Goal: Information Seeking & Learning: Learn about a topic

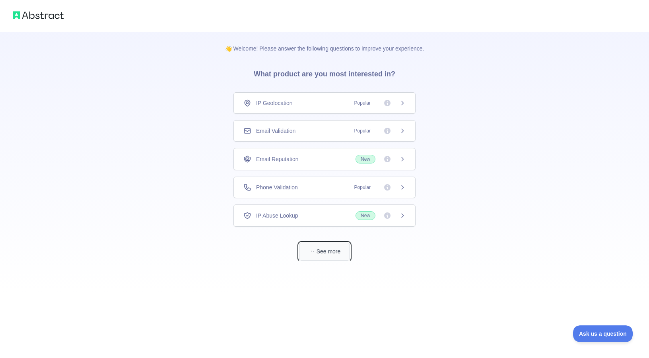
click at [308, 255] on button "See more" at bounding box center [324, 251] width 51 height 18
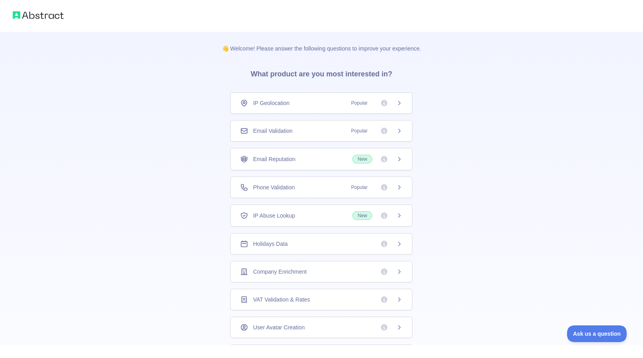
click at [253, 104] on span "IP Geolocation" at bounding box center [271, 103] width 37 height 8
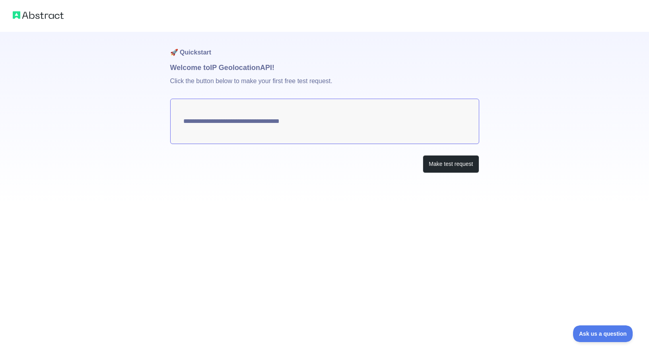
type textarea "**********"
click at [441, 162] on button "Make test request" at bounding box center [451, 164] width 56 height 18
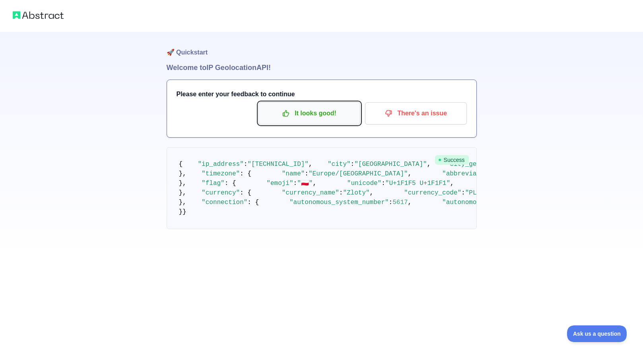
click at [312, 116] on p "It looks good!" at bounding box center [309, 114] width 90 height 14
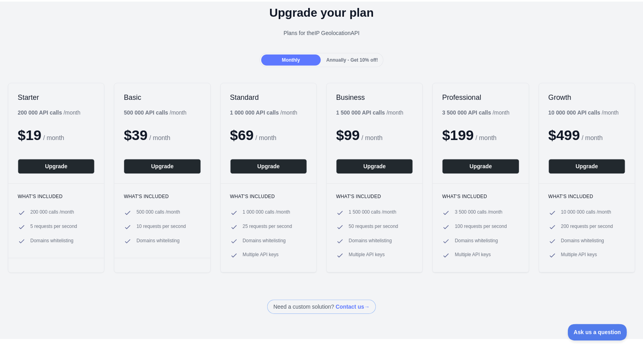
scroll to position [34, 0]
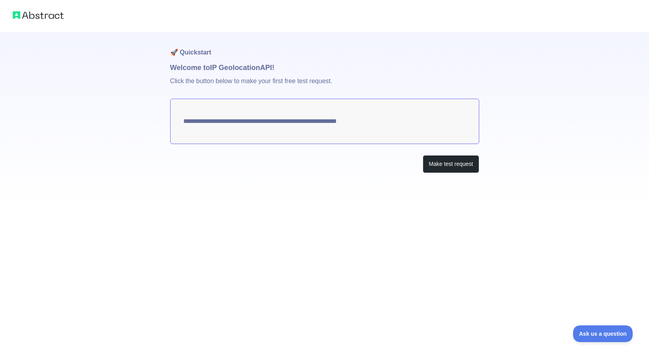
drag, startPoint x: 372, startPoint y: 124, endPoint x: 212, endPoint y: 124, distance: 159.8
click at [215, 124] on textarea "**********" at bounding box center [324, 121] width 309 height 45
click at [439, 162] on button "Make test request" at bounding box center [451, 164] width 56 height 18
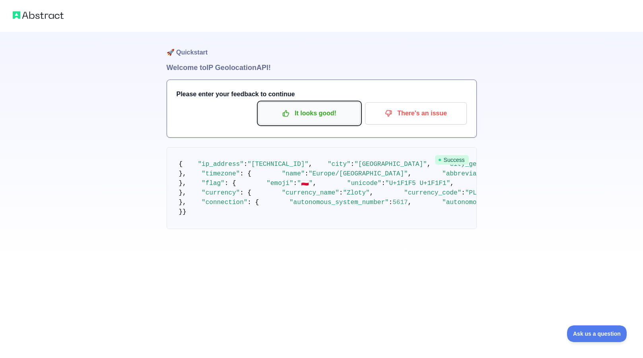
click at [285, 113] on icon "button" at bounding box center [286, 114] width 6 height 6
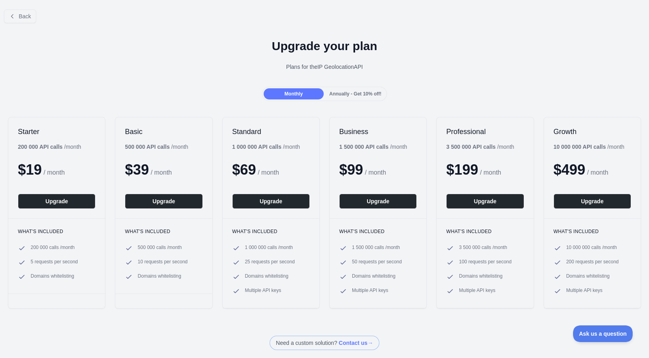
click at [342, 97] on div "Annually - Get 10% off!" at bounding box center [355, 93] width 60 height 11
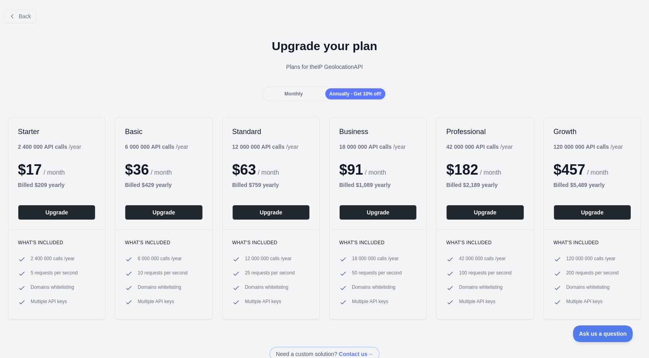
click at [295, 93] on span "Monthly" at bounding box center [293, 94] width 18 height 6
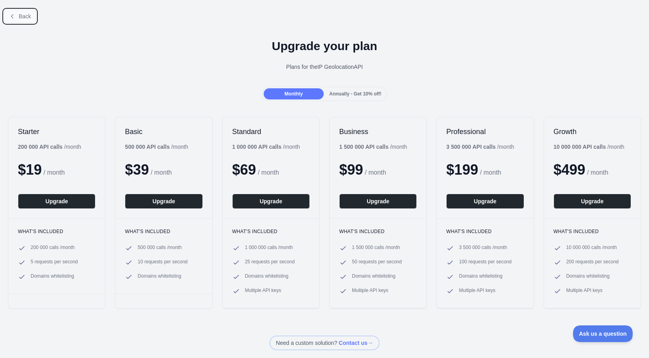
click at [28, 18] on span "Back" at bounding box center [25, 16] width 12 height 6
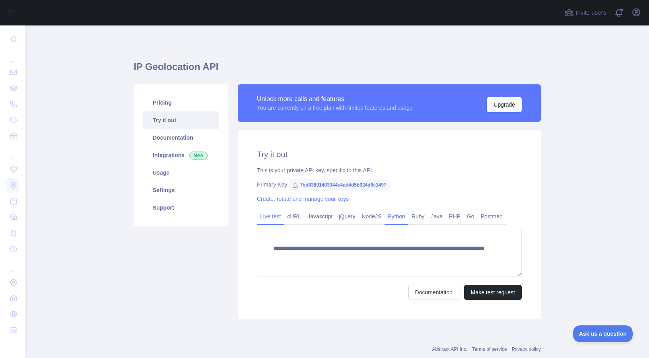
click at [392, 219] on link "Python" at bounding box center [396, 216] width 24 height 13
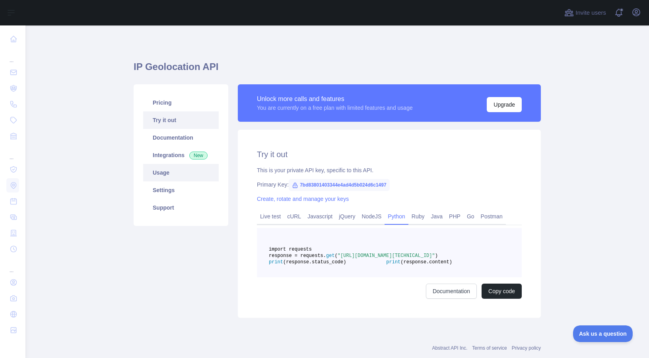
click at [178, 178] on link "Usage" at bounding box center [181, 172] width 76 height 17
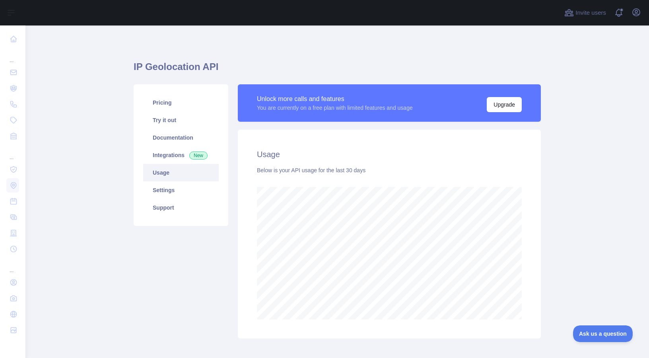
scroll to position [332, 617]
click at [176, 160] on link "Integrations New" at bounding box center [181, 154] width 76 height 17
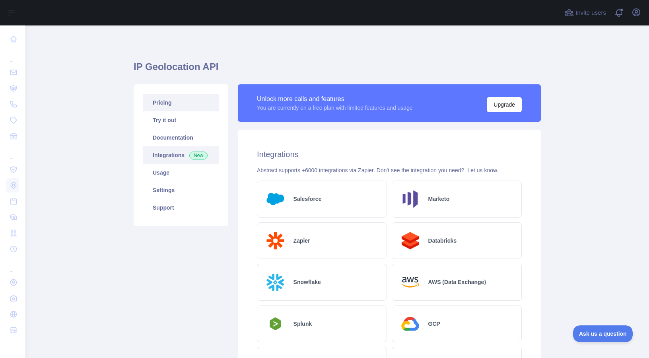
click at [183, 103] on link "Pricing" at bounding box center [181, 102] width 76 height 17
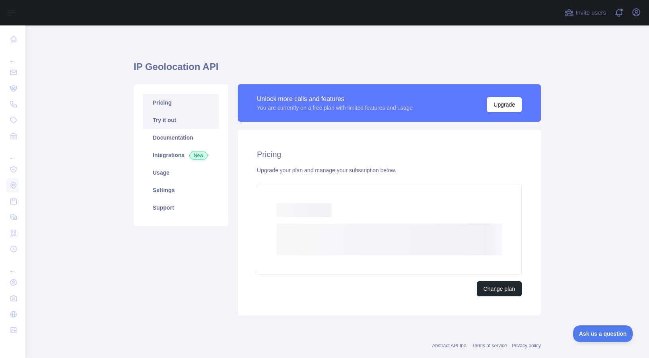
click at [179, 124] on link "Try it out" at bounding box center [181, 119] width 76 height 17
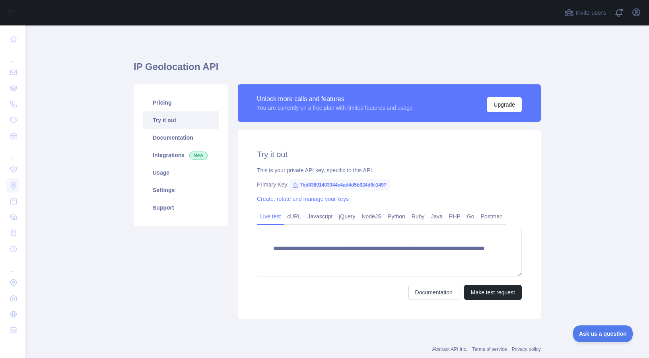
click at [319, 184] on span "7bd83801403344e4ad4d5b024d6c1497" at bounding box center [339, 185] width 101 height 12
click at [320, 184] on span "7bd83801403344e4ad4d5b024d6c1497" at bounding box center [339, 185] width 101 height 12
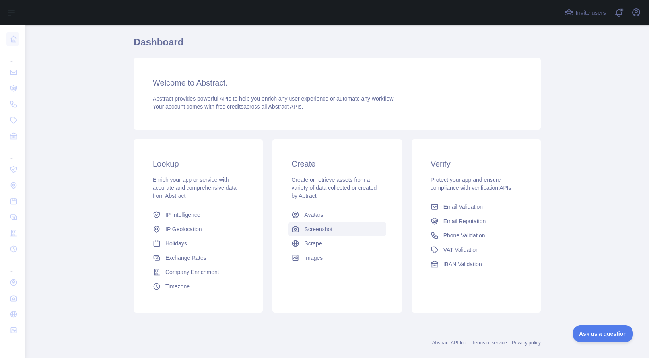
scroll to position [38, 0]
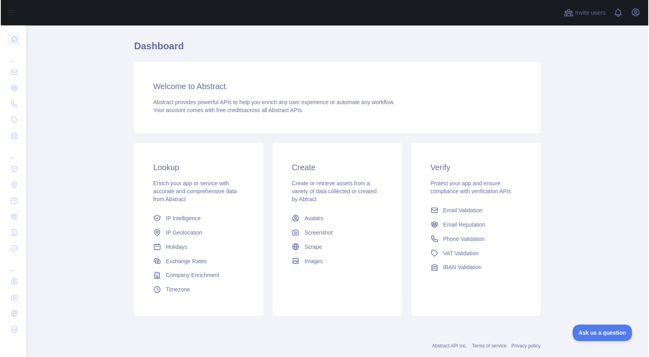
scroll to position [38, 0]
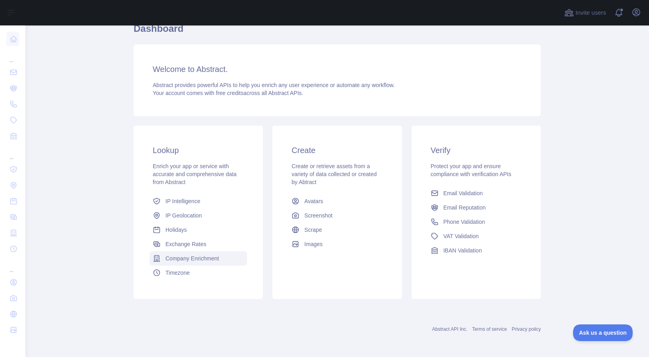
click at [181, 258] on span "Company Enrichment" at bounding box center [192, 258] width 54 height 8
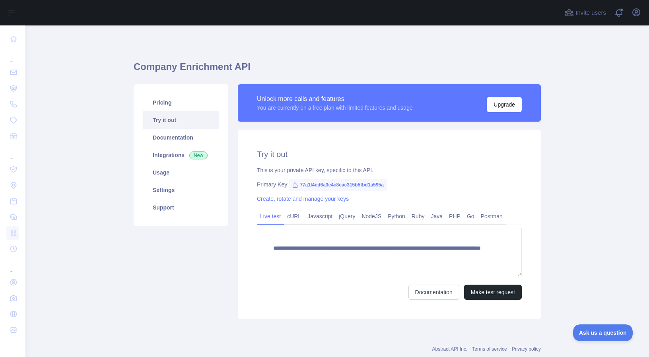
click at [345, 188] on span "77a1f4ed6a3e4c8eac315b5fbd1a595a" at bounding box center [338, 185] width 98 height 12
click at [345, 185] on span "77a1f4ed6a3e4c8eac315b5fbd1a595a" at bounding box center [338, 185] width 98 height 12
copy span "77a1f4ed6a3e4c8eac315b5fbd1a595a"
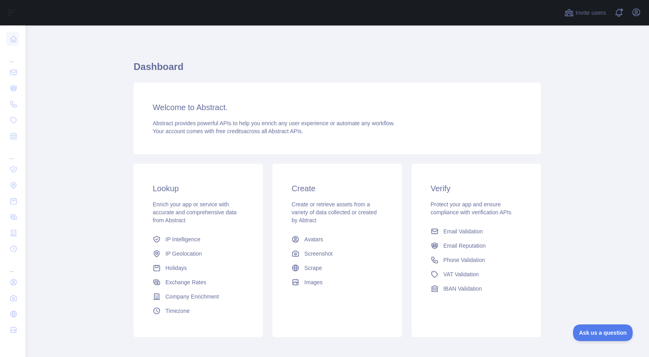
scroll to position [39, 0]
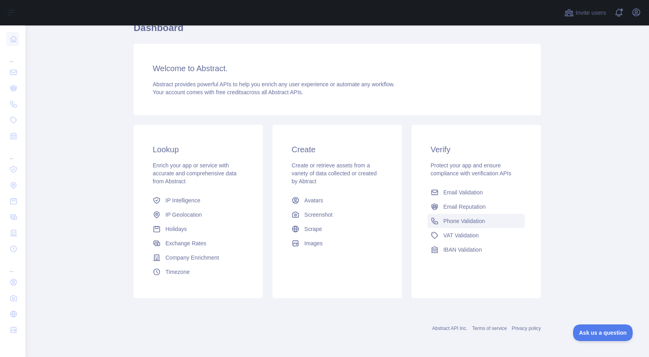
click at [465, 225] on link "Phone Validation" at bounding box center [475, 221] width 97 height 14
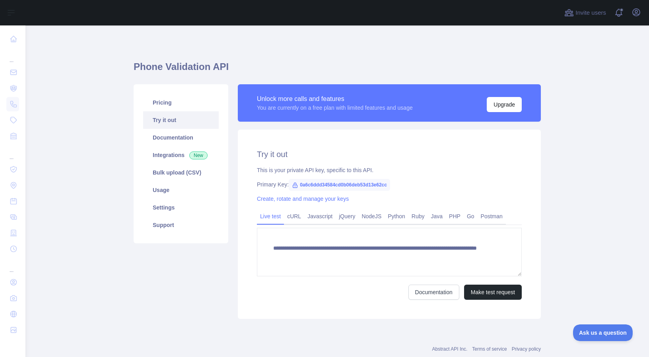
click at [327, 180] on span "0a6c6ddd34584cd0b06deb53d13e62cc" at bounding box center [339, 185] width 101 height 12
click at [327, 186] on span "0a6c6ddd34584cd0b06deb53d13e62cc" at bounding box center [339, 185] width 101 height 12
copy span "0a6c6ddd34584cd0b06deb53d13e62cc"
